Goal: Information Seeking & Learning: Learn about a topic

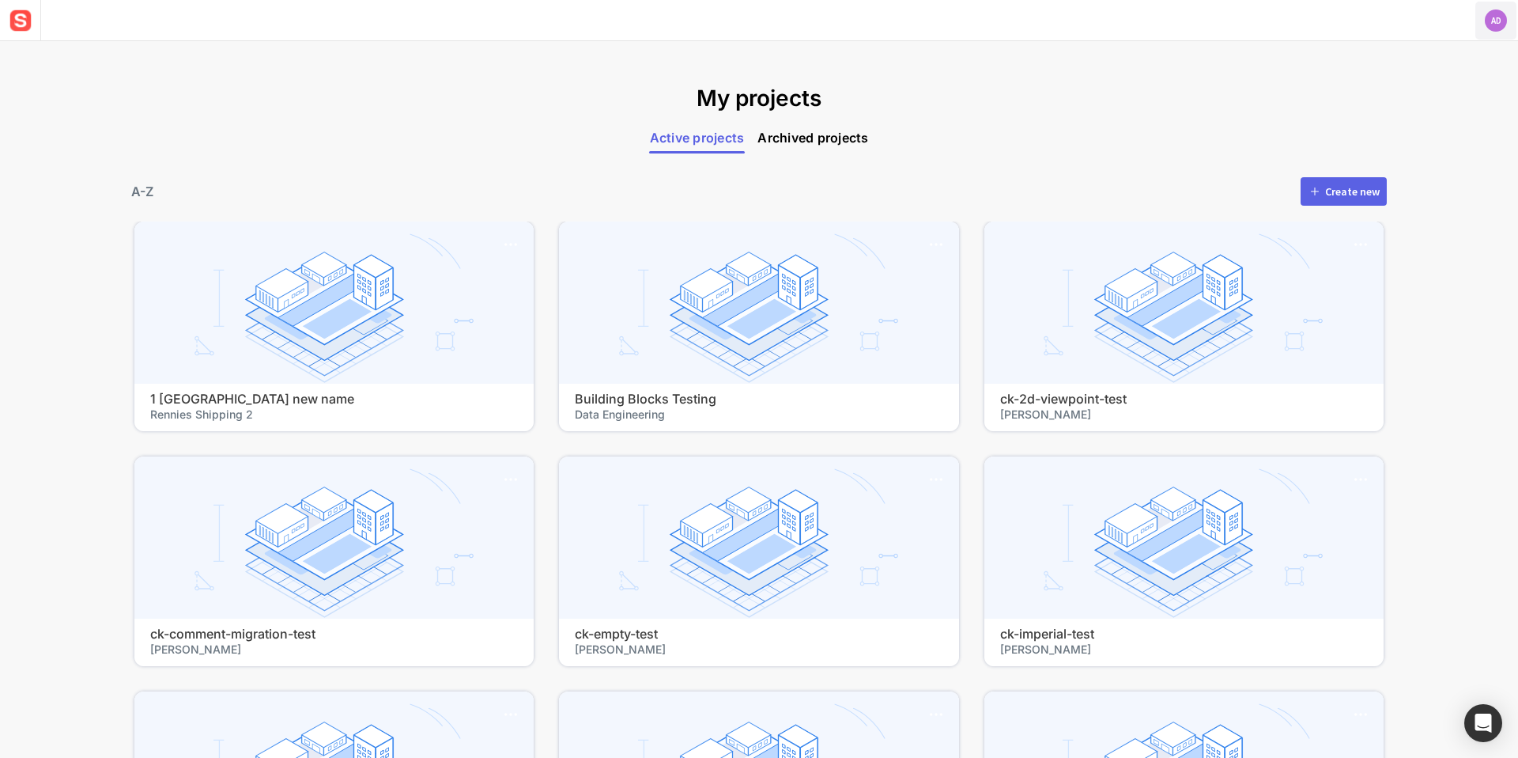
click at [1500, 20] on text "AD" at bounding box center [1496, 20] width 11 height 11
click at [1408, 71] on span "Log out" at bounding box center [1446, 77] width 136 height 14
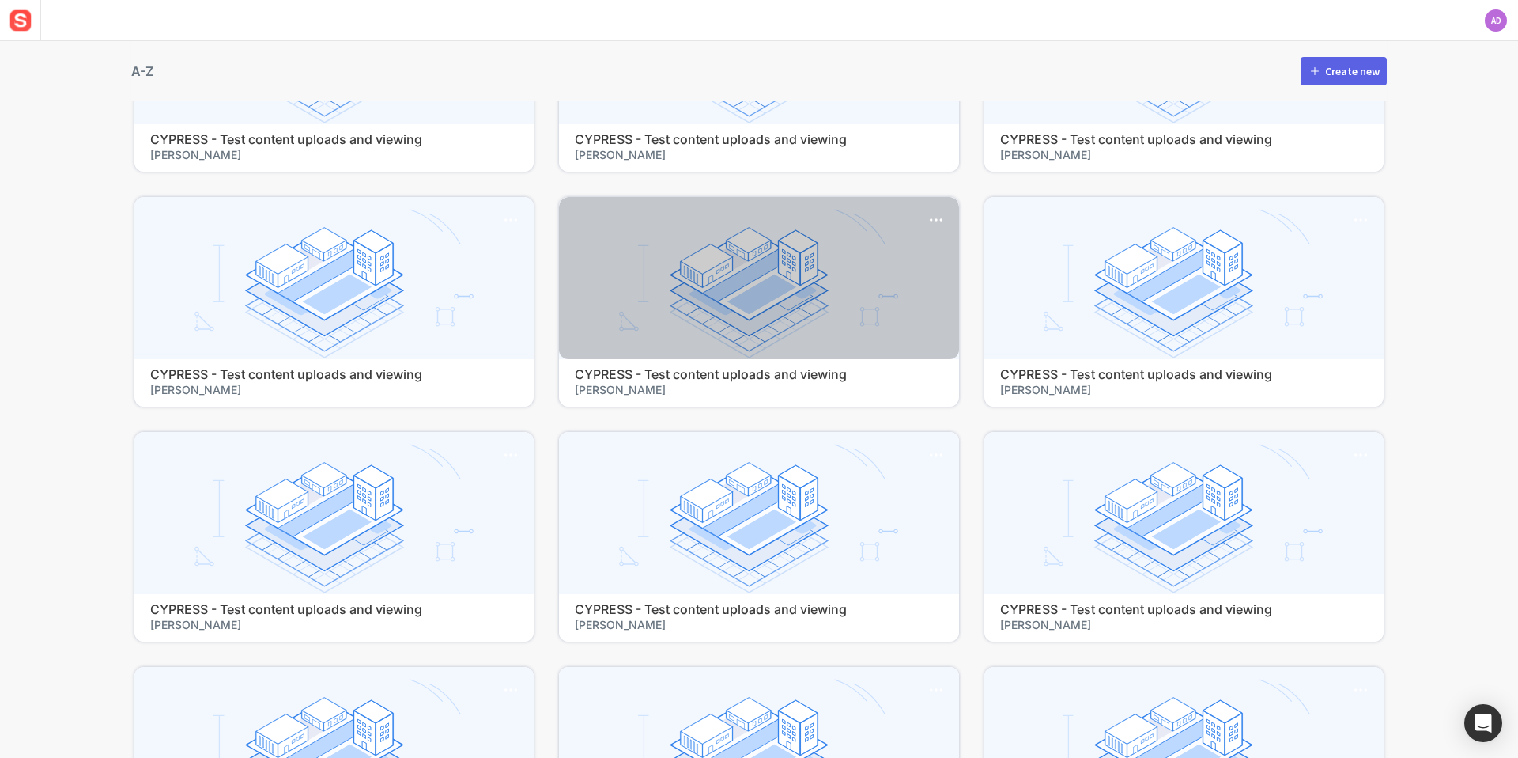
scroll to position [234, 0]
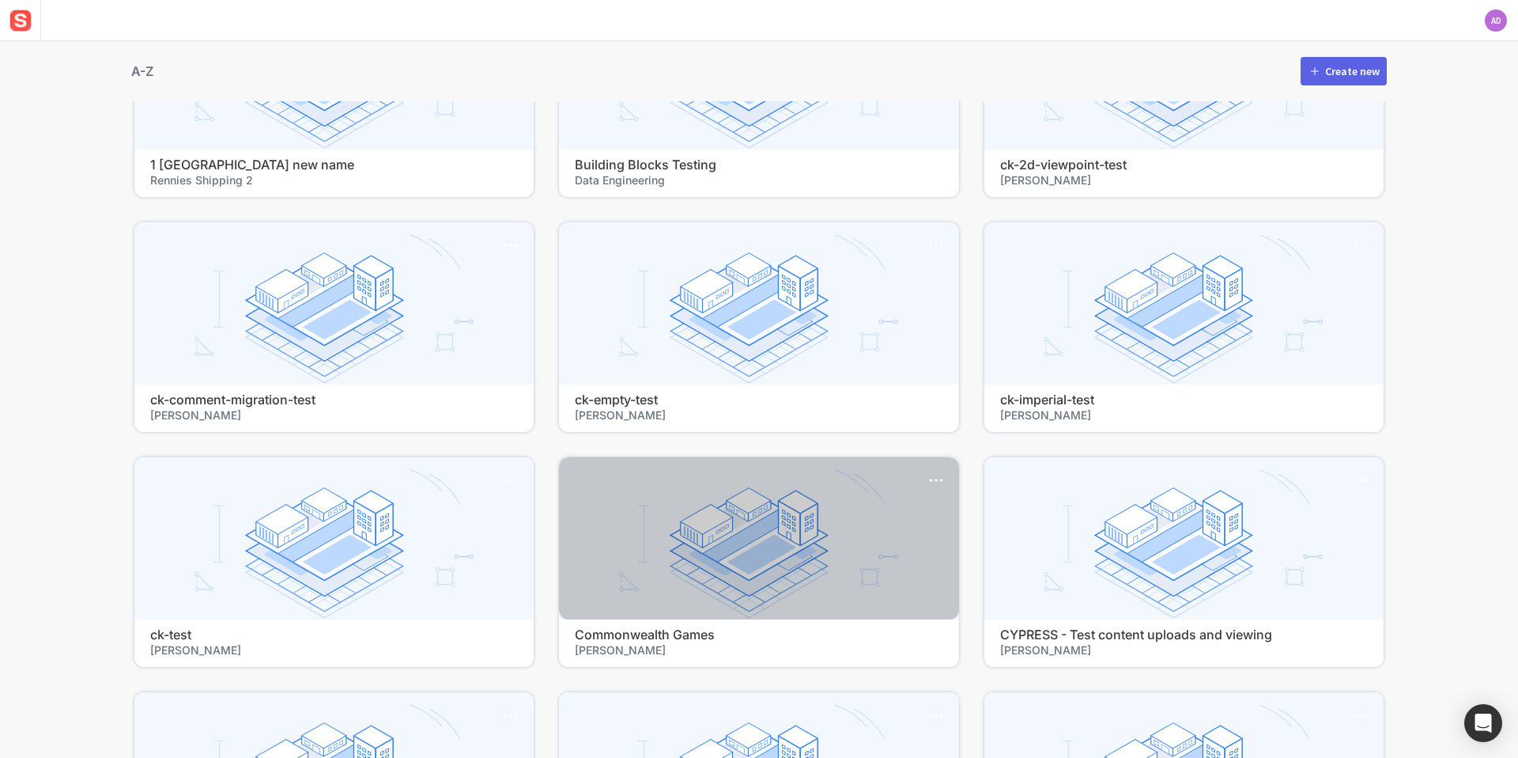
click at [681, 518] on div at bounding box center [758, 538] width 399 height 162
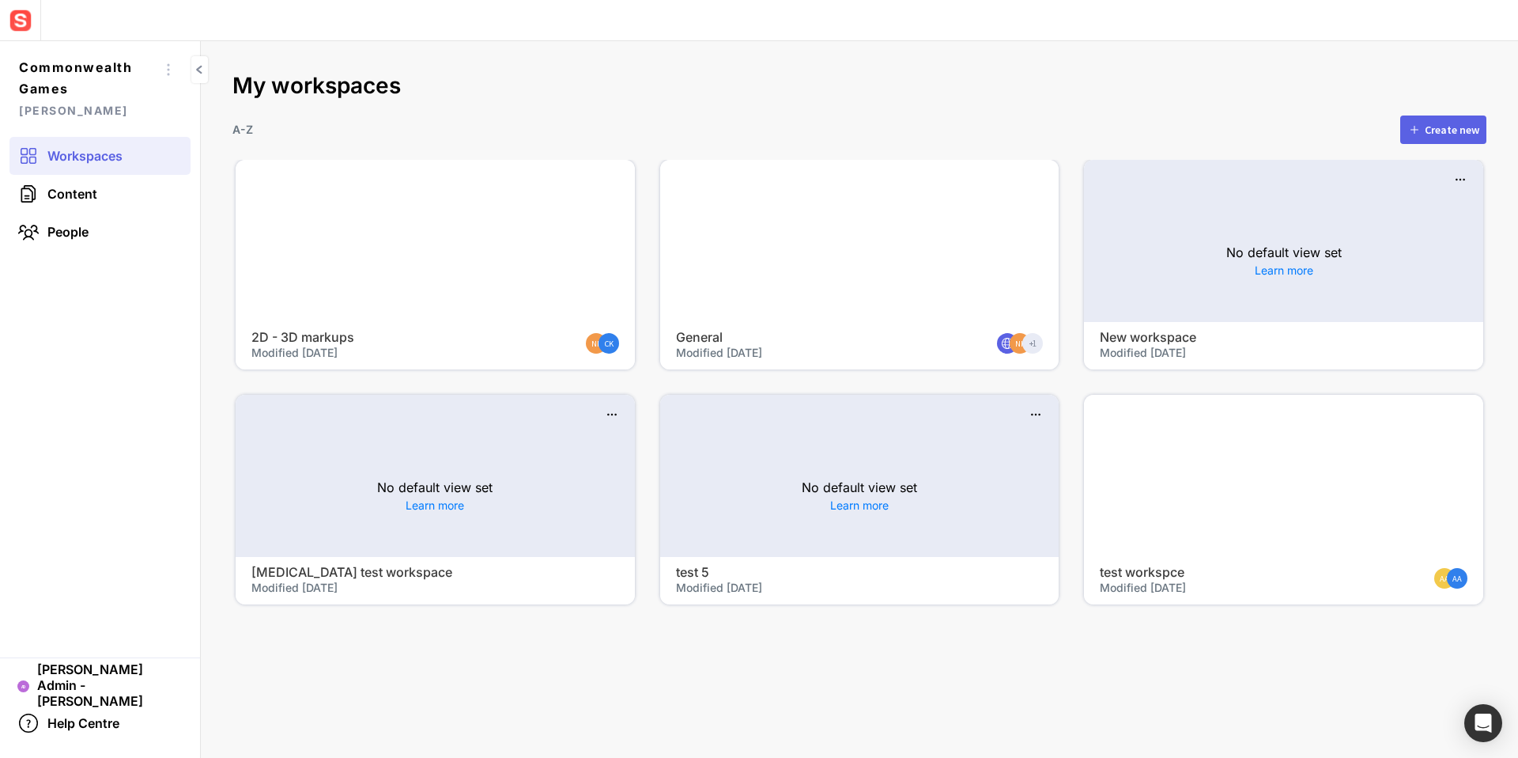
click at [443, 243] on div at bounding box center [435, 241] width 399 height 162
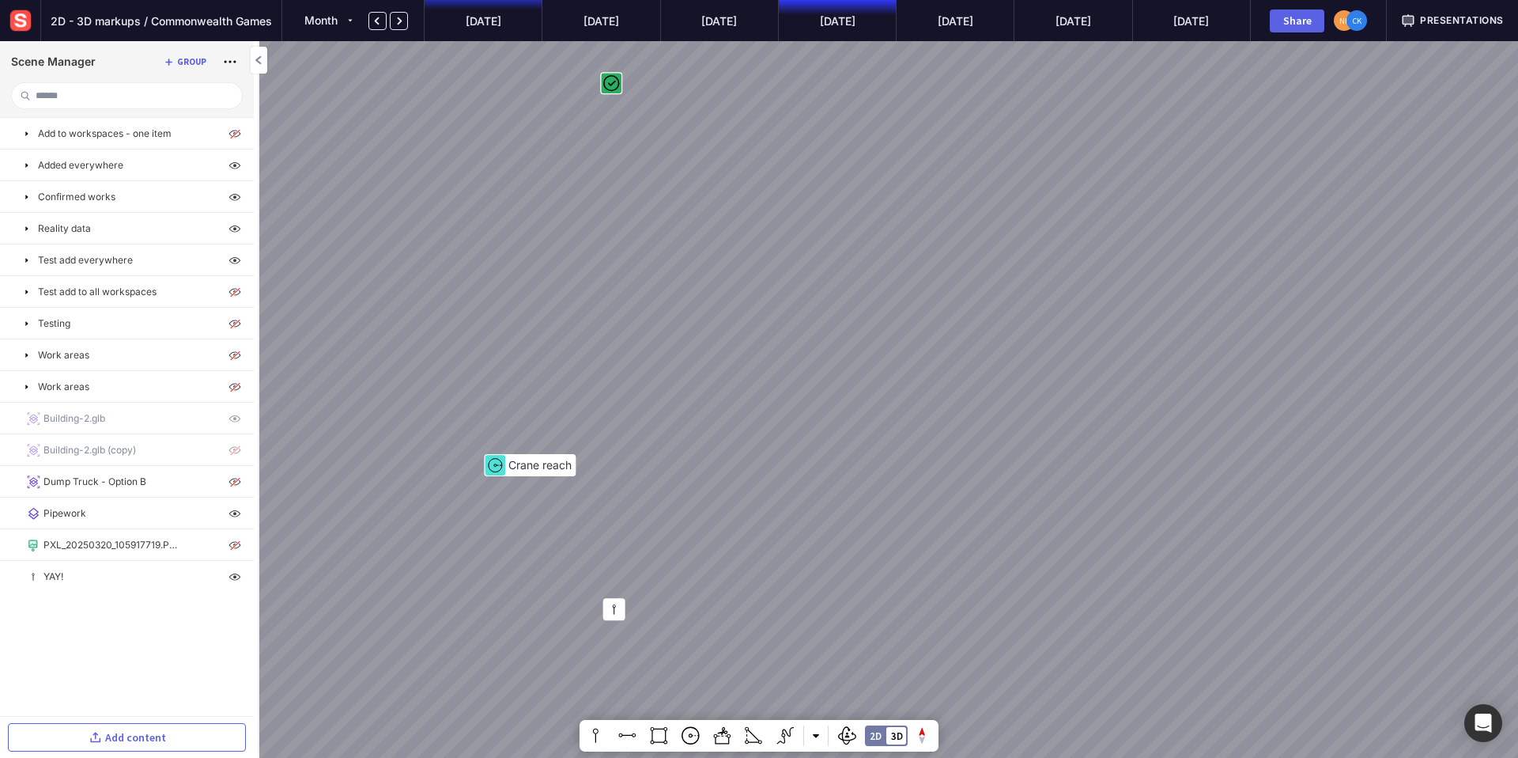
click at [482, 14] on mapp-timeline-period "[DATE]" at bounding box center [483, 20] width 118 height 41
click at [504, 19] on mapp-timeline-period "Jun ’25" at bounding box center [483, 20] width 118 height 41
click at [10, 25] on img at bounding box center [20, 20] width 28 height 28
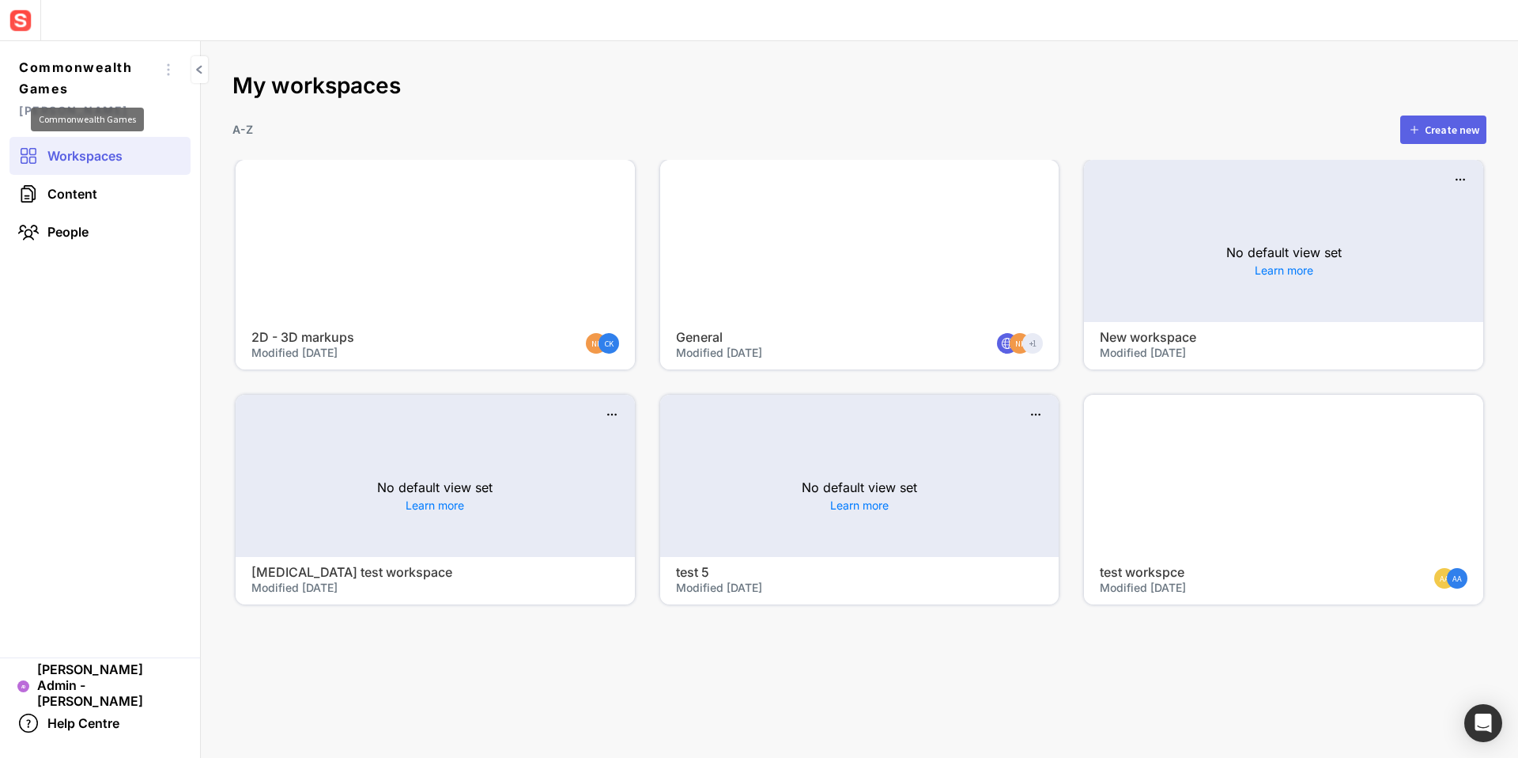
click at [864, 251] on div at bounding box center [859, 241] width 399 height 162
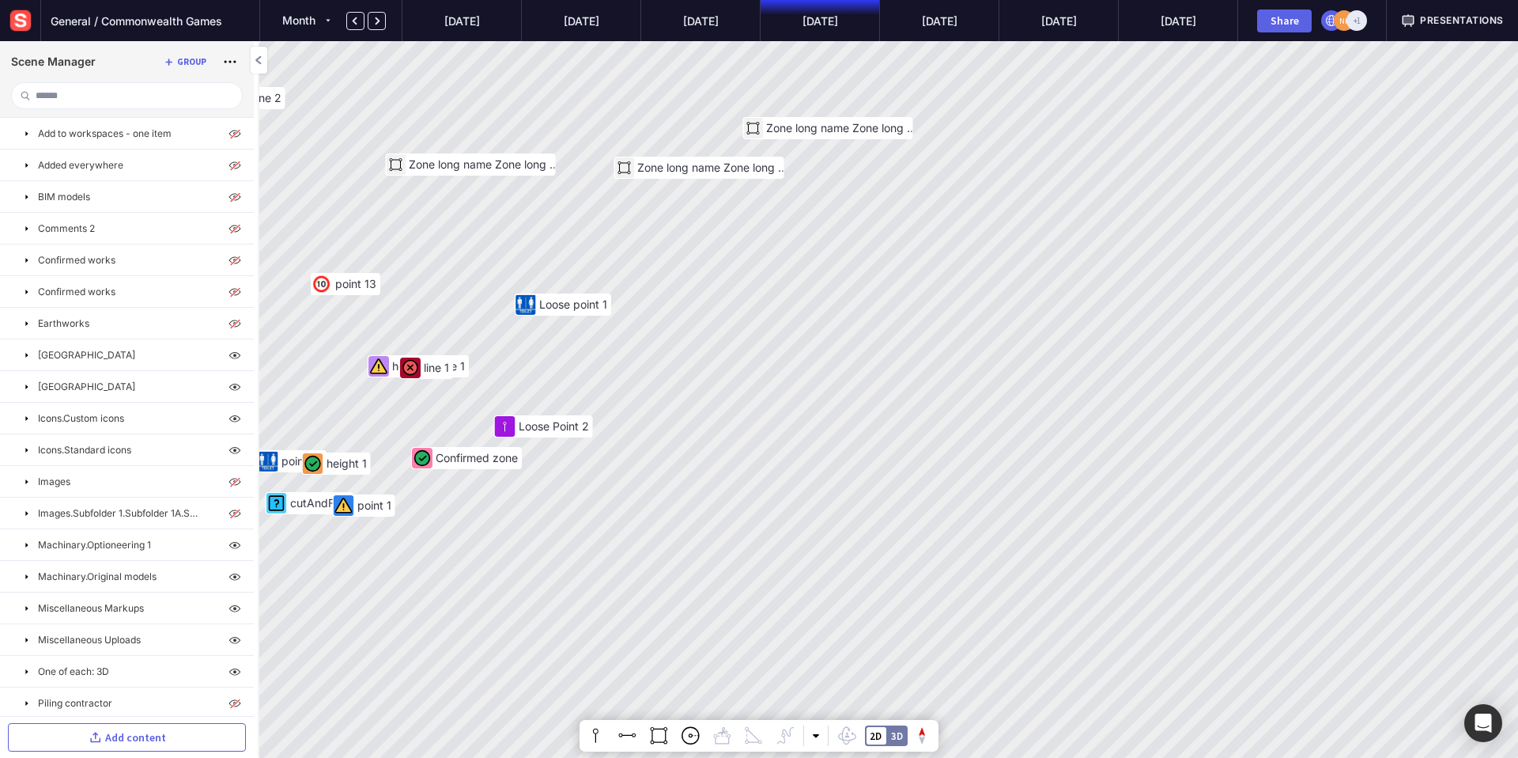
click at [777, 25] on mapp-timeline-period "[DATE]" at bounding box center [819, 20] width 119 height 41
click at [10, 20] on img at bounding box center [20, 20] width 28 height 28
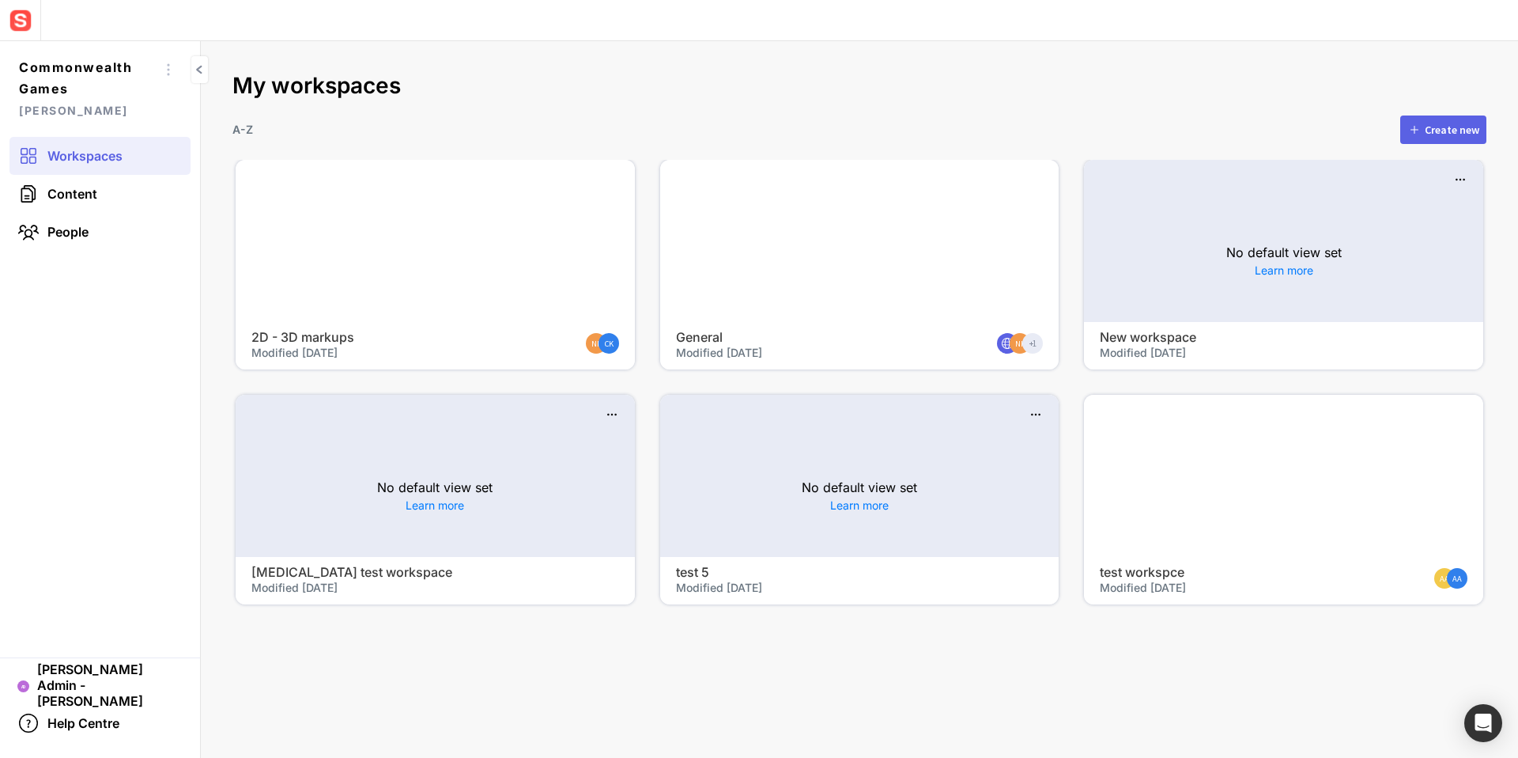
click at [908, 259] on div at bounding box center [859, 241] width 399 height 162
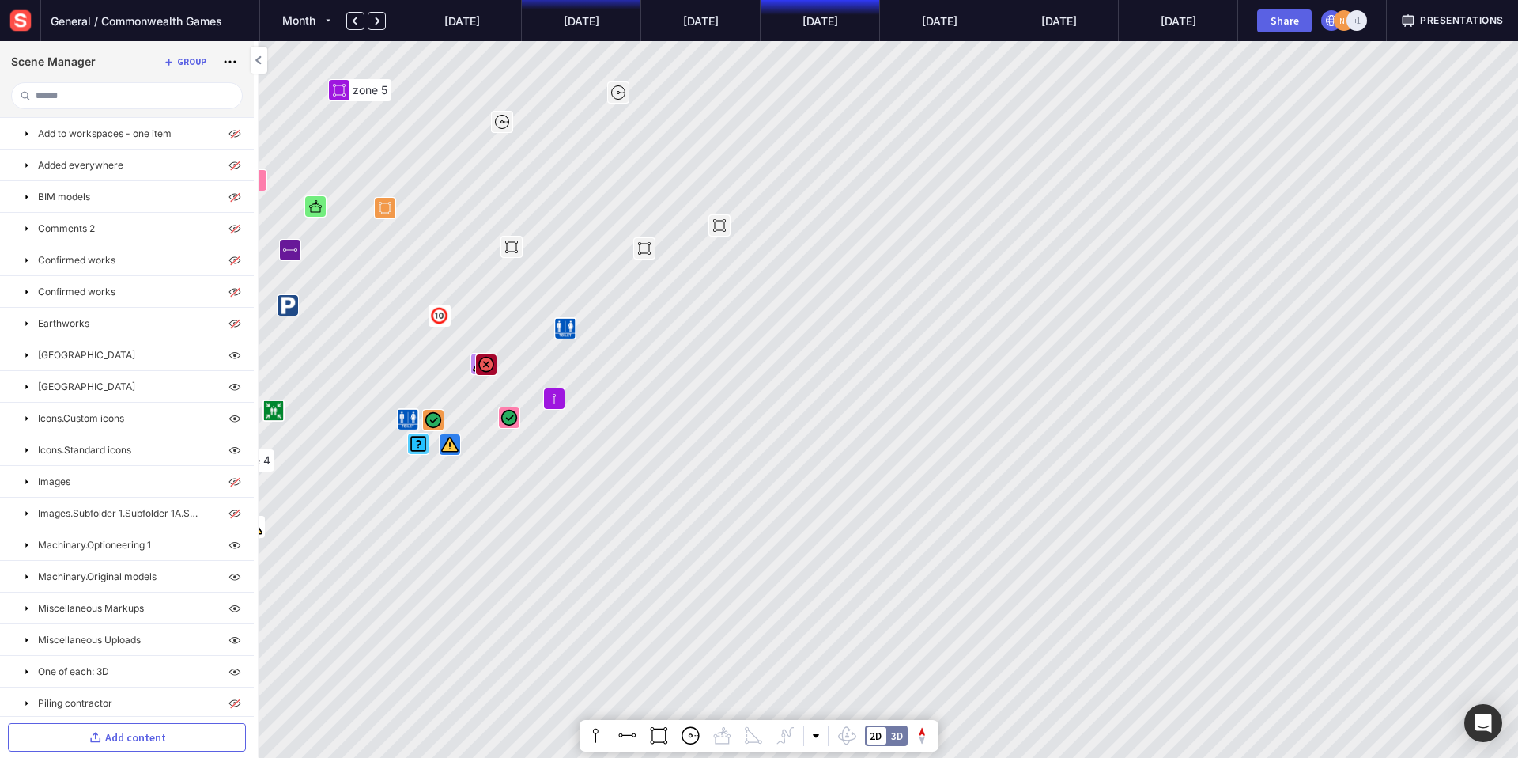
click at [584, 21] on mapp-timeline-period "[DATE]" at bounding box center [580, 20] width 119 height 41
click at [27, 17] on img at bounding box center [20, 20] width 28 height 28
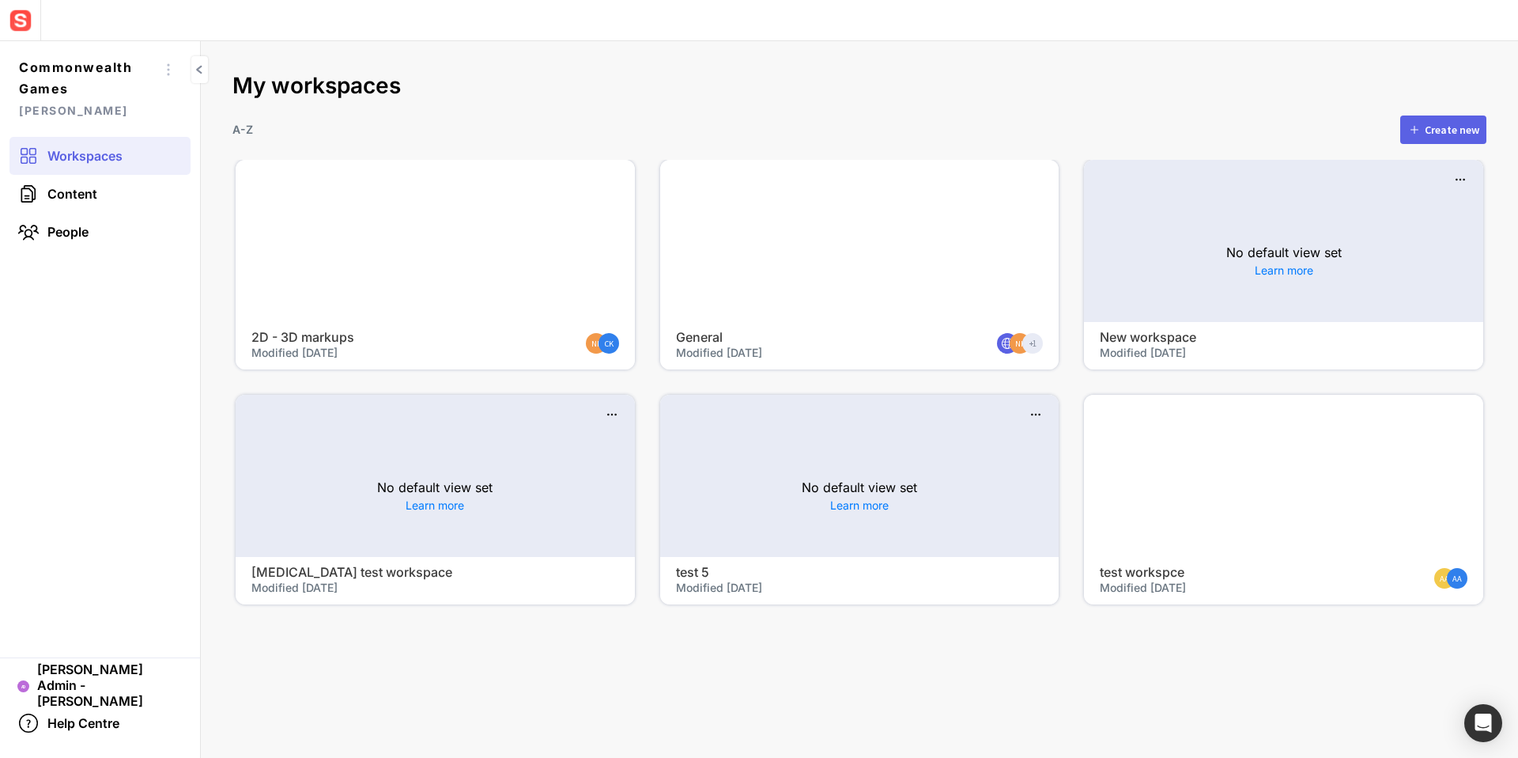
click at [467, 213] on div at bounding box center [435, 241] width 399 height 162
